Goal: Task Accomplishment & Management: Manage account settings

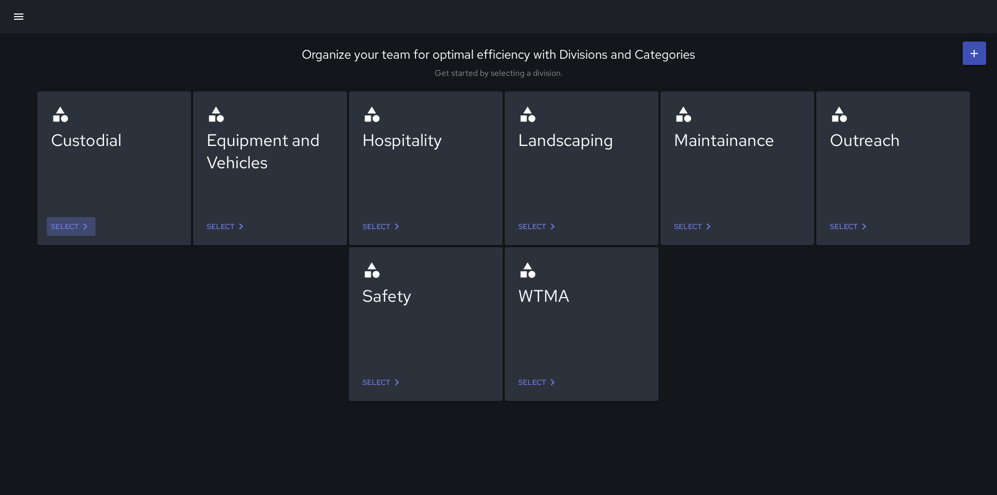
click at [85, 226] on icon at bounding box center [85, 226] width 12 height 12
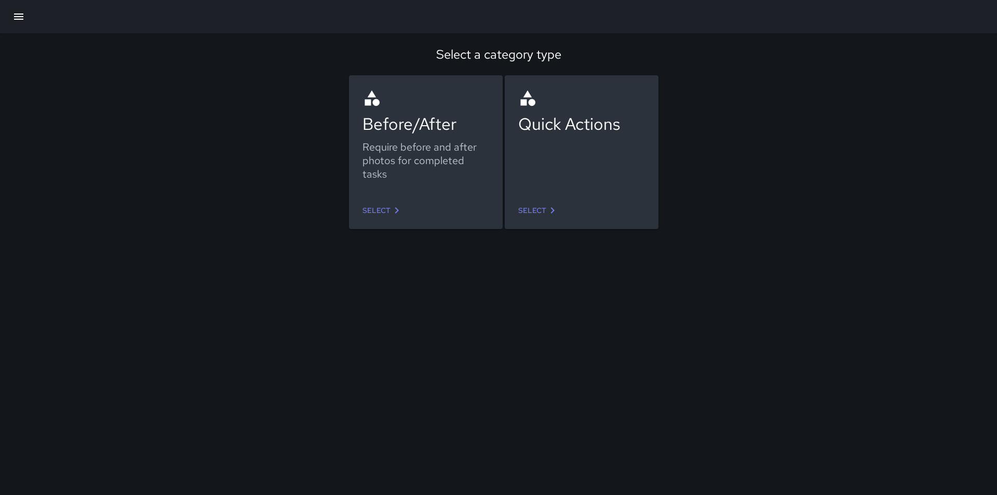
click at [551, 204] on icon at bounding box center [552, 210] width 12 height 12
click at [389, 214] on link "Select" at bounding box center [382, 210] width 49 height 19
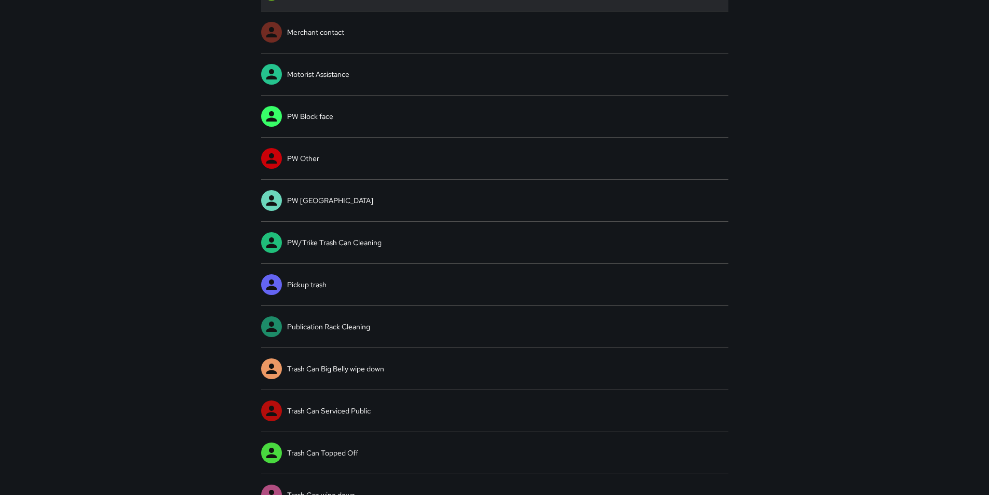
scroll to position [415, 0]
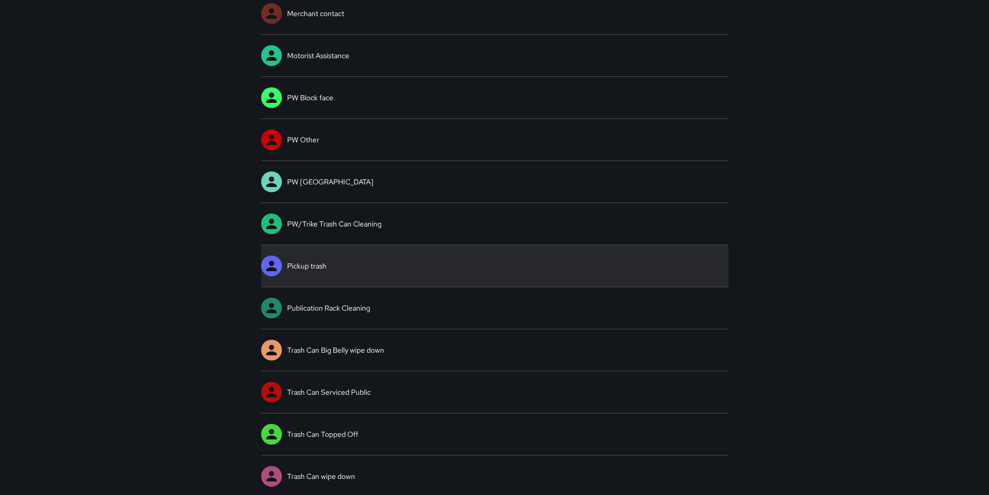
click at [307, 265] on link "Pickup trash" at bounding box center [494, 266] width 467 height 42
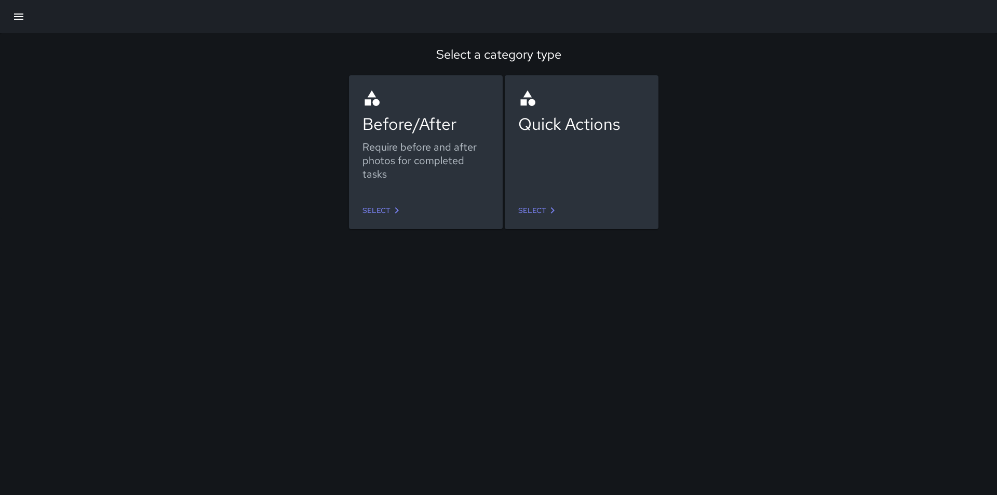
click at [546, 212] on icon at bounding box center [552, 210] width 12 height 12
click at [382, 206] on link "Select" at bounding box center [382, 210] width 49 height 19
click at [532, 207] on link "Select" at bounding box center [538, 210] width 49 height 19
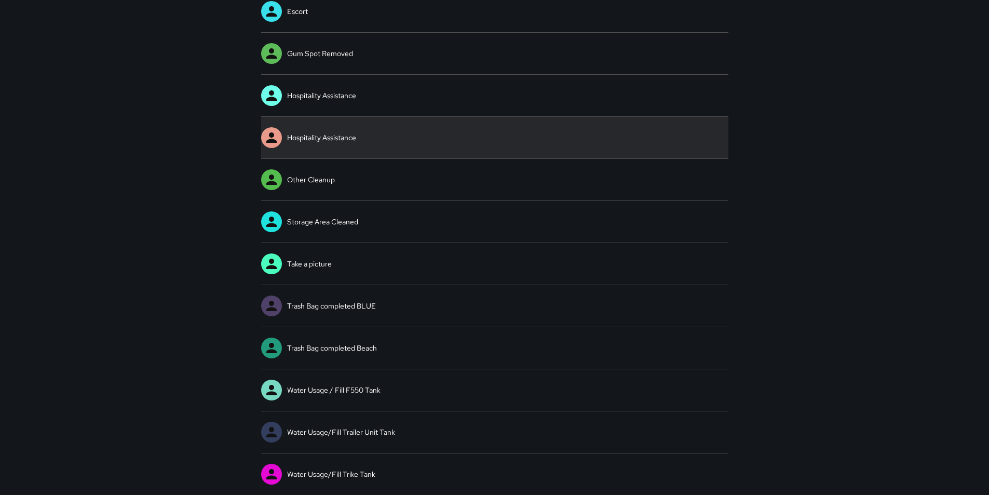
scroll to position [166, 0]
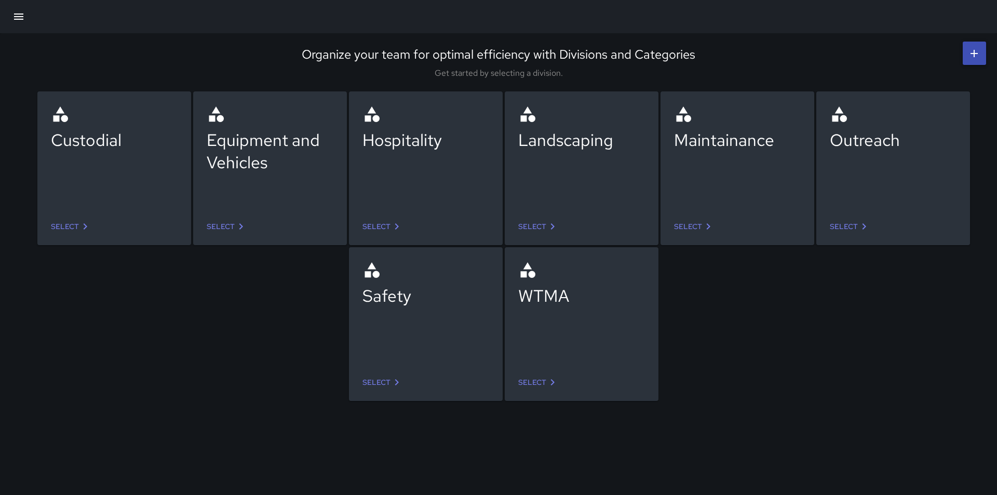
click at [87, 225] on icon at bounding box center [85, 226] width 12 height 12
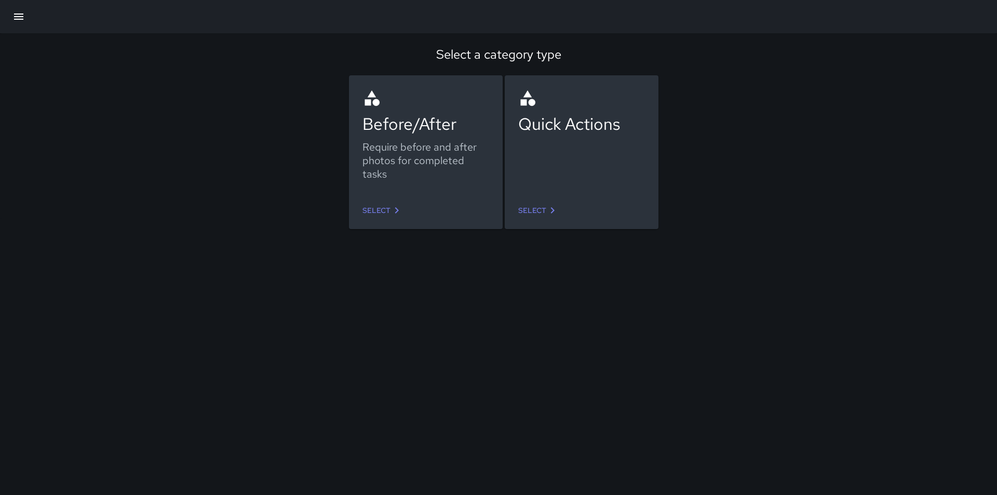
click at [549, 206] on icon at bounding box center [552, 210] width 12 height 12
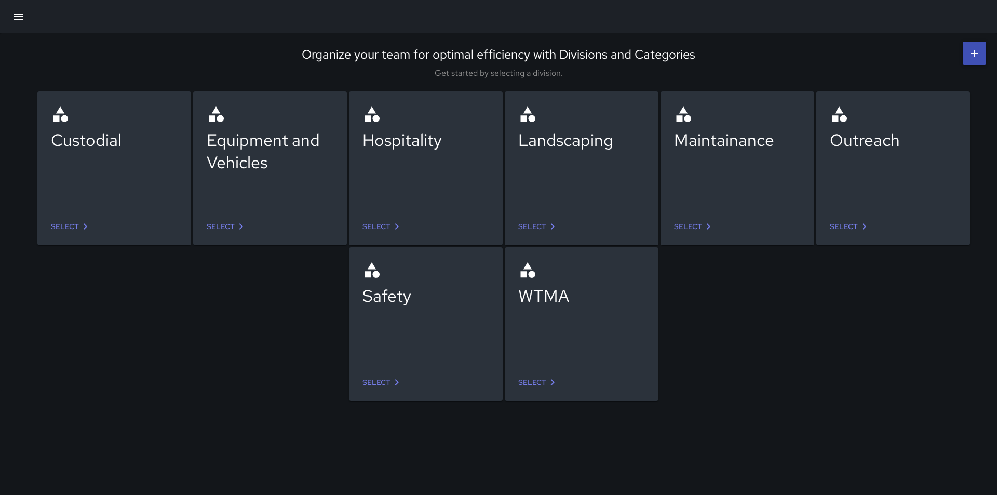
click at [239, 226] on icon at bounding box center [241, 226] width 12 height 12
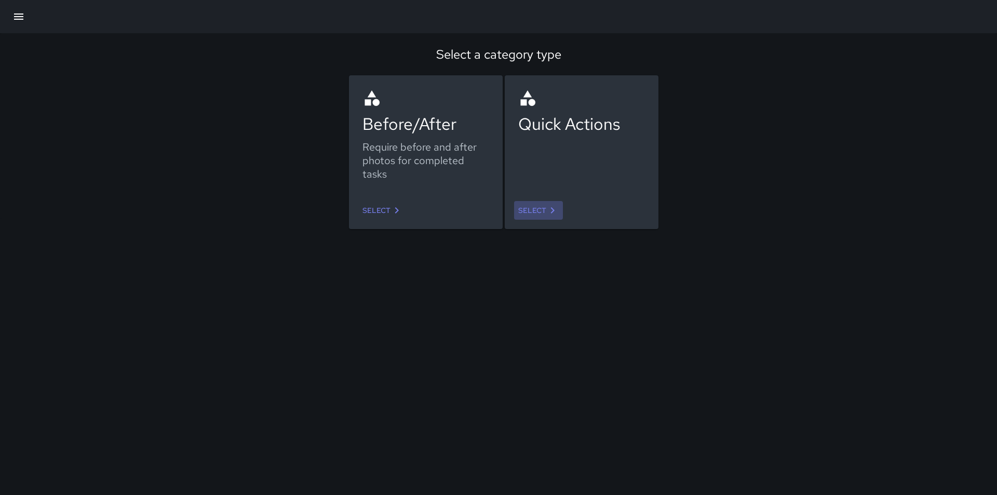
click at [550, 210] on icon at bounding box center [552, 210] width 12 height 12
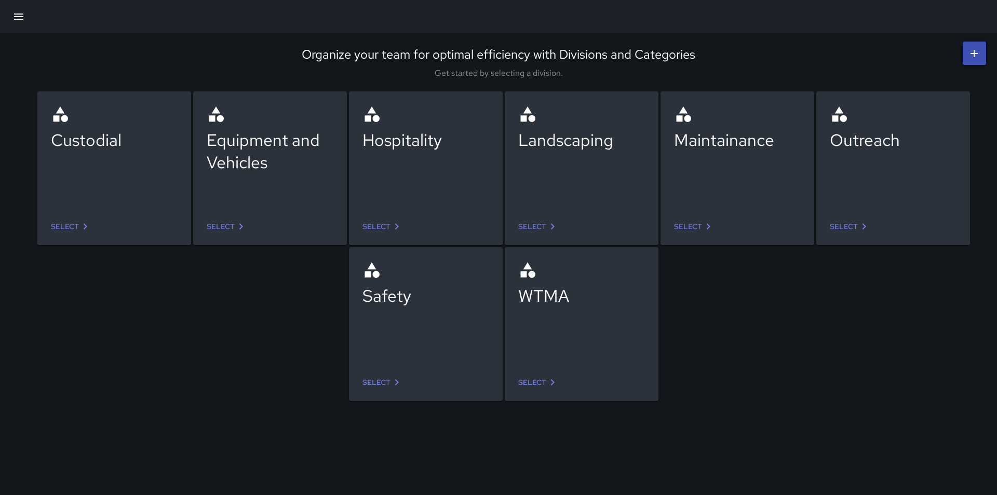
click at [396, 381] on icon at bounding box center [396, 382] width 12 height 12
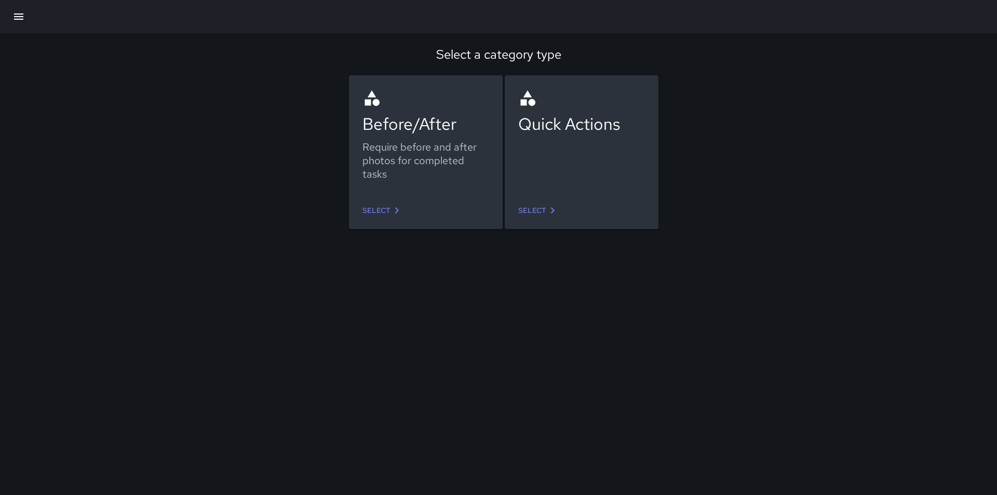
click at [536, 212] on link "Select" at bounding box center [538, 210] width 49 height 19
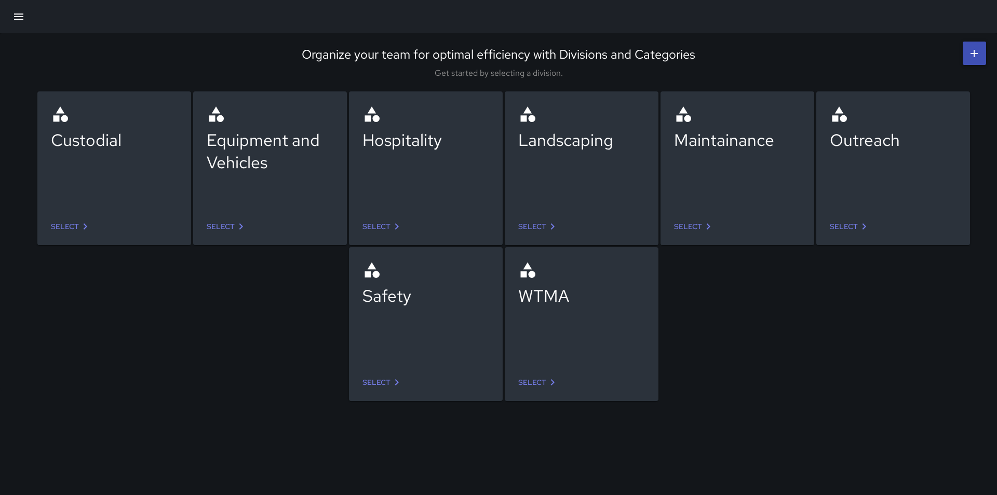
click at [552, 378] on icon at bounding box center [552, 382] width 12 height 12
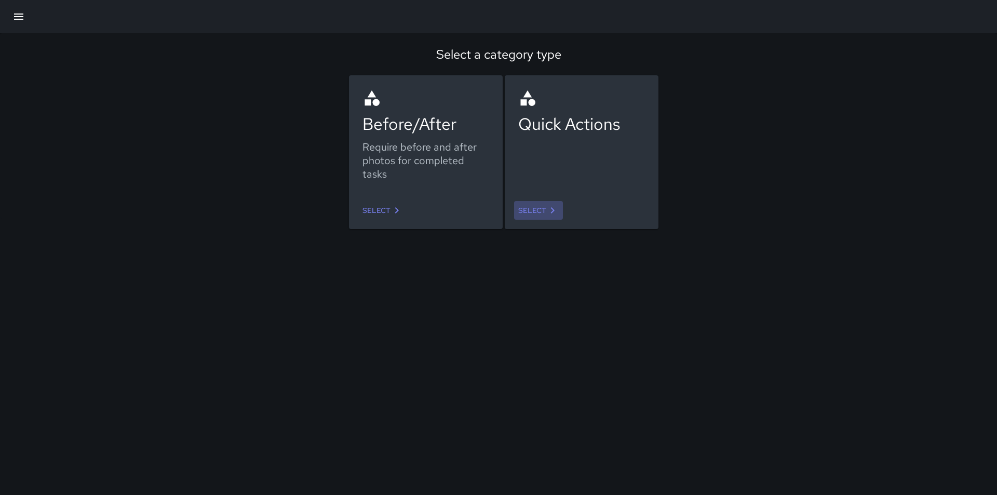
click at [541, 212] on link "Select" at bounding box center [538, 210] width 49 height 19
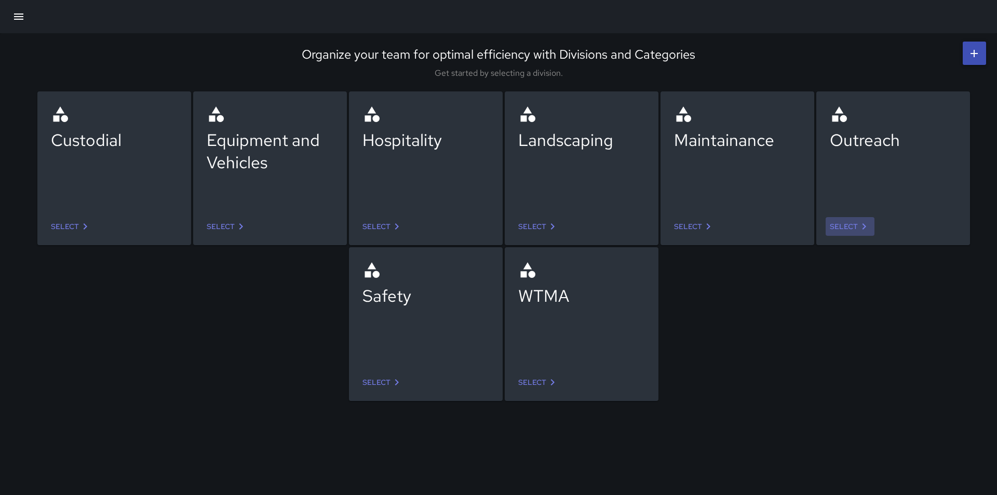
click at [863, 226] on icon at bounding box center [864, 226] width 12 height 12
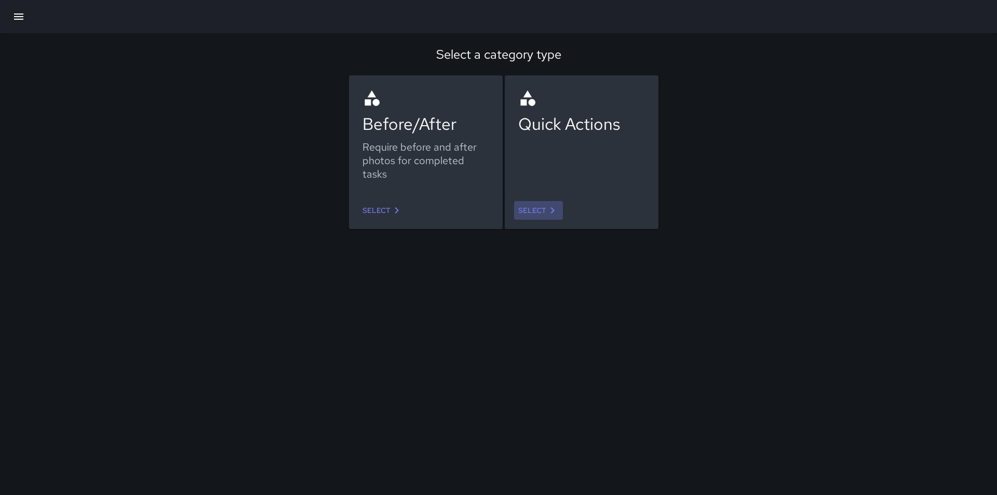
click at [539, 210] on link "Select" at bounding box center [538, 210] width 49 height 19
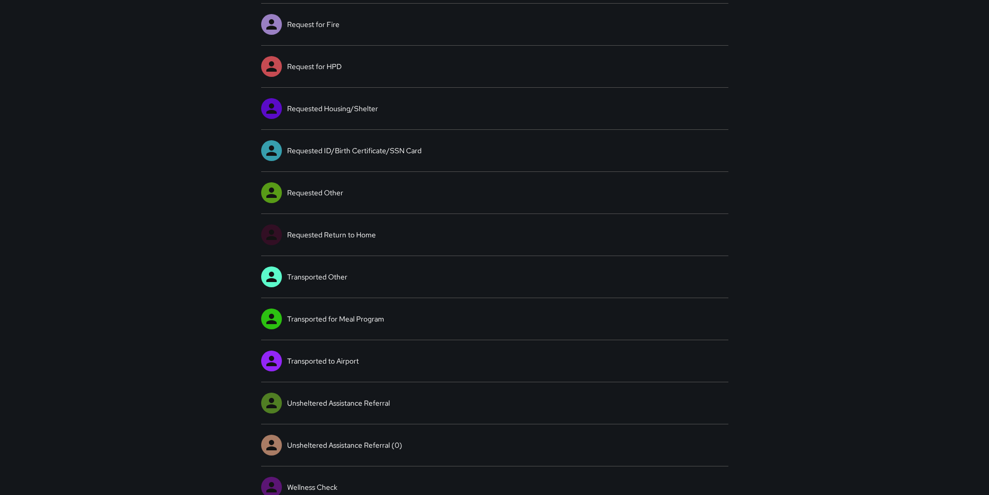
scroll to position [586, 0]
